Goal: Find specific page/section: Find specific page/section

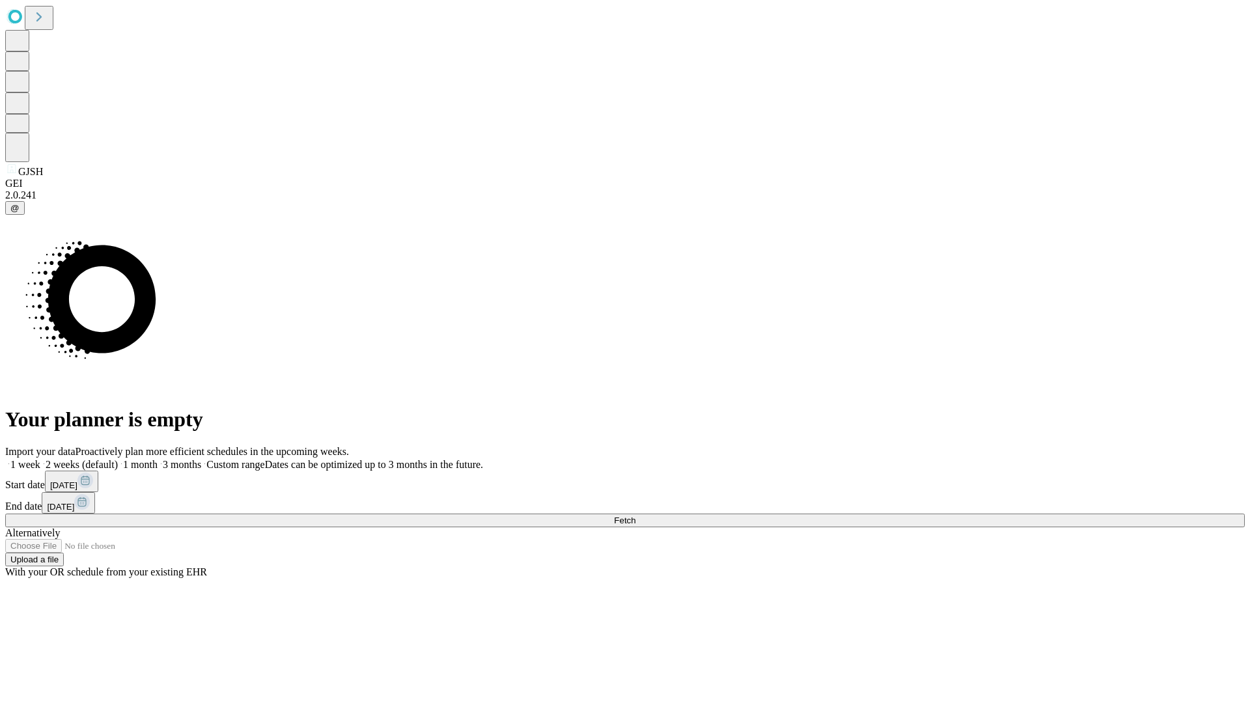
click at [636, 516] on span "Fetch" at bounding box center [624, 521] width 21 height 10
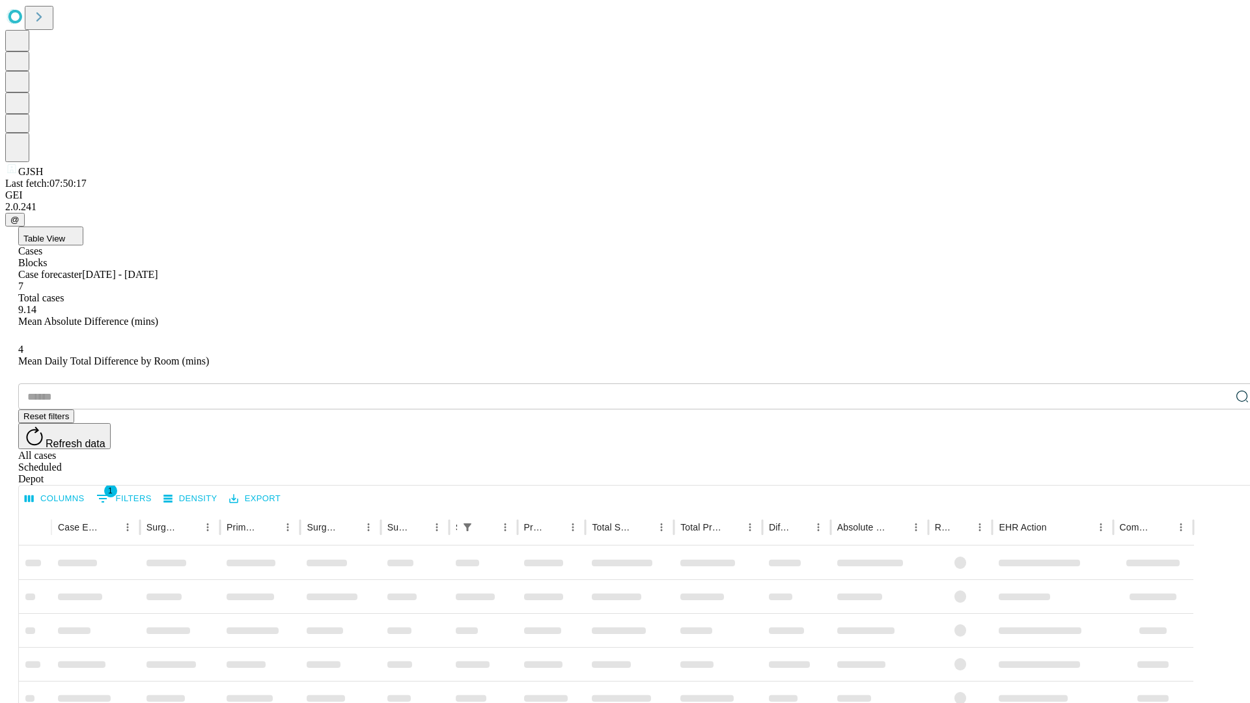
click at [1217, 473] on div "Depot" at bounding box center [638, 479] width 1240 height 12
